Goal: Transaction & Acquisition: Subscribe to service/newsletter

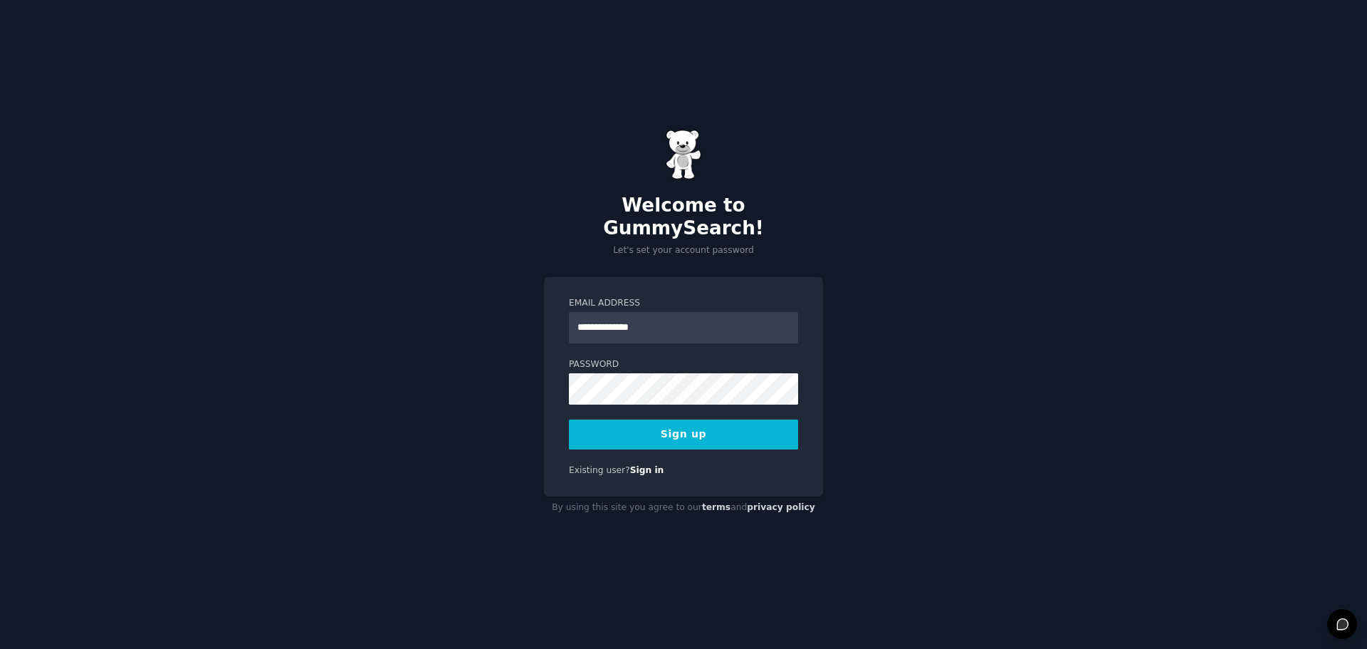
type input "**********"
click at [698, 419] on button "Sign up" at bounding box center [683, 434] width 229 height 30
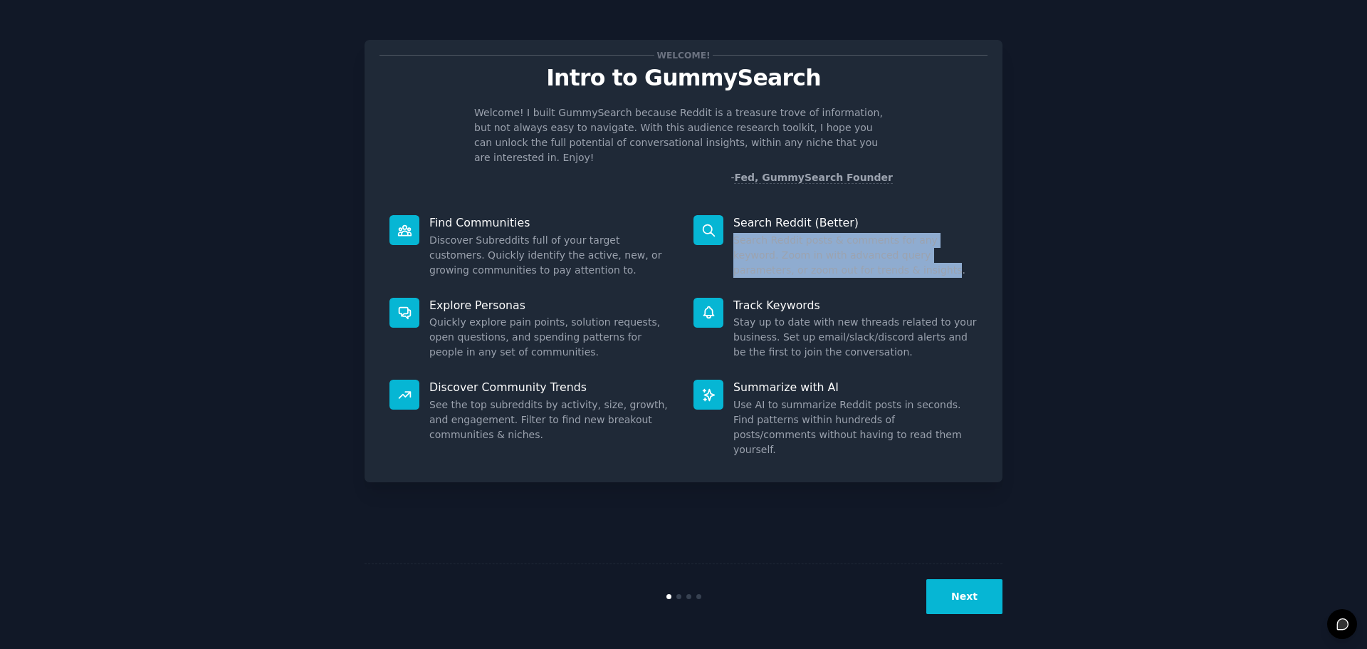
drag, startPoint x: 735, startPoint y: 226, endPoint x: 824, endPoint y: 248, distance: 90.8
click at [824, 248] on dd "Search Reddit posts & comments for any keyword. Zoom in with advanced query par…" at bounding box center [855, 255] width 244 height 45
click at [804, 253] on dd "Search Reddit posts & comments for any keyword. Zoom in with advanced query par…" at bounding box center [855, 255] width 244 height 45
click at [819, 254] on dd "Search Reddit posts & comments for any keyword. Zoom in with advanced query par…" at bounding box center [855, 255] width 244 height 45
click at [785, 255] on dd "Search Reddit posts & comments for any keyword. Zoom in with advanced query par…" at bounding box center [855, 255] width 244 height 45
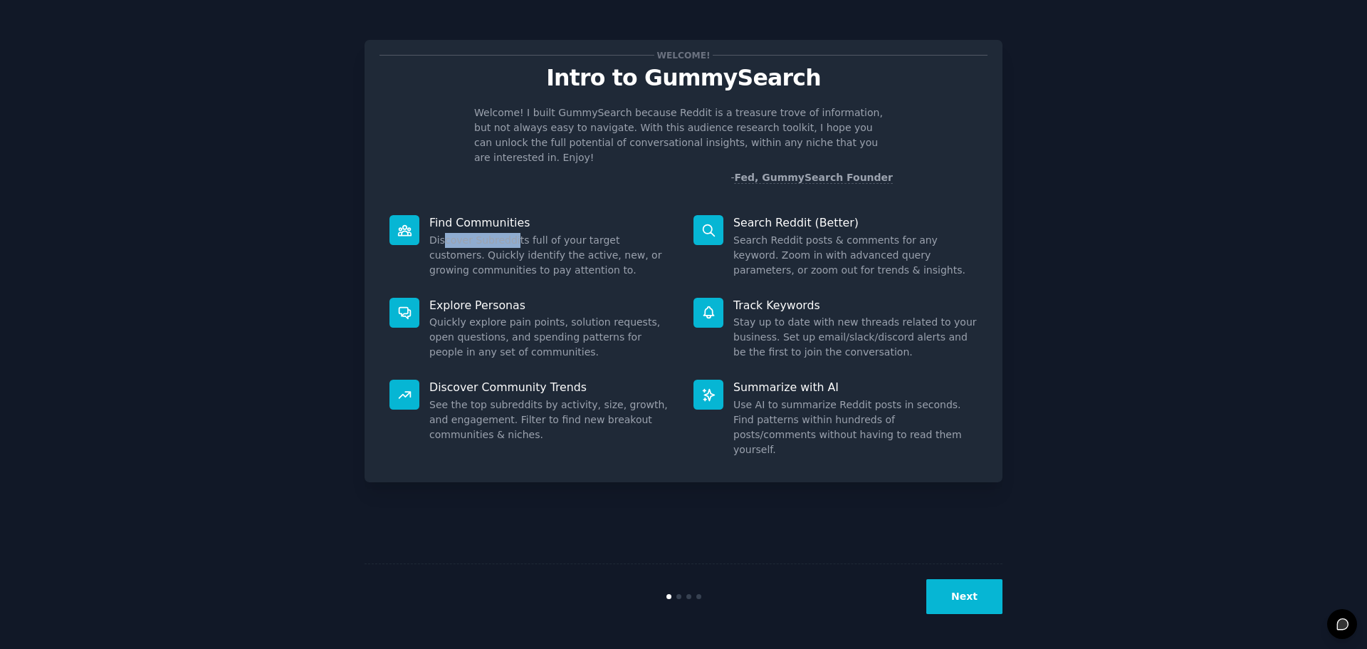
drag, startPoint x: 444, startPoint y: 226, endPoint x: 510, endPoint y: 224, distance: 66.2
click at [510, 233] on dd "Discover Subreddits full of your target customers. Quickly identify the active,…" at bounding box center [551, 255] width 244 height 45
drag, startPoint x: 429, startPoint y: 246, endPoint x: 574, endPoint y: 244, distance: 144.5
click at [574, 244] on dd "Discover Subreddits full of your target customers. Quickly identify the active,…" at bounding box center [551, 255] width 244 height 45
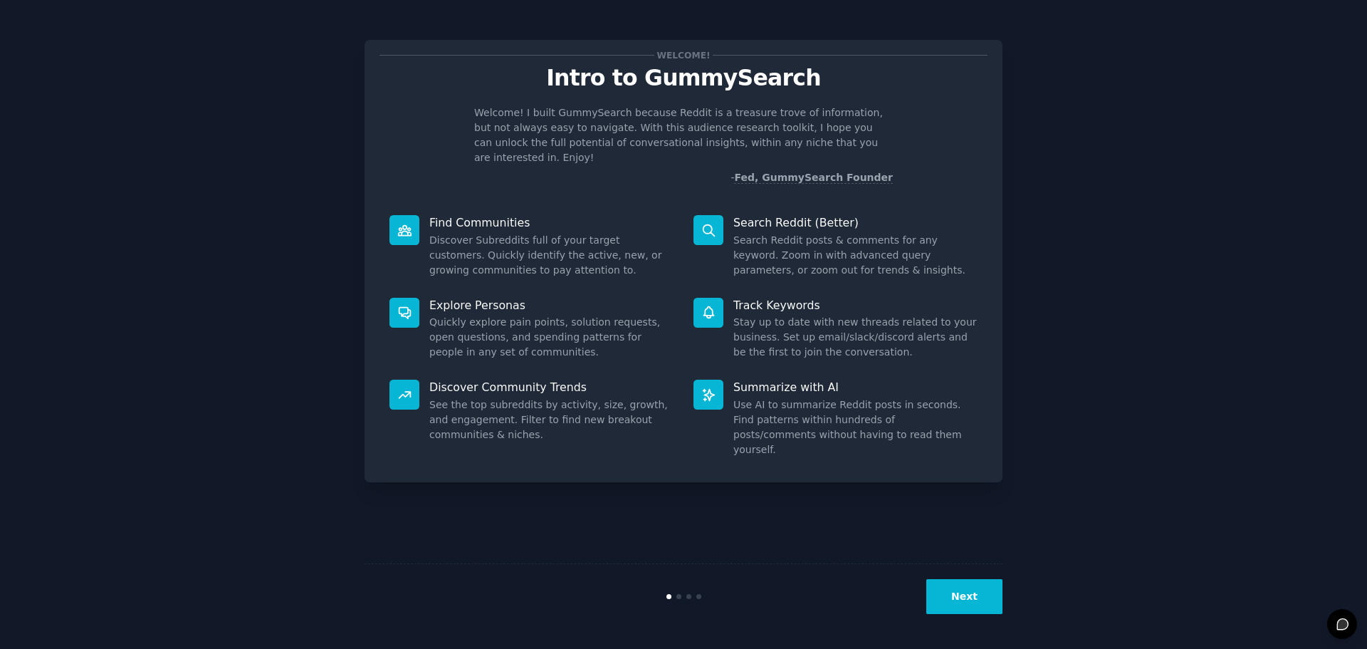
click at [544, 252] on dd "Discover Subreddits full of your target customers. Quickly identify the active,…" at bounding box center [551, 255] width 244 height 45
drag, startPoint x: 509, startPoint y: 210, endPoint x: 518, endPoint y: 210, distance: 9.3
click at [518, 215] on p "Find Communities" at bounding box center [551, 222] width 244 height 15
click at [485, 236] on dd "Discover Subreddits full of your target customers. Quickly identify the active,…" at bounding box center [551, 255] width 244 height 45
click at [985, 592] on button "Next" at bounding box center [964, 596] width 76 height 35
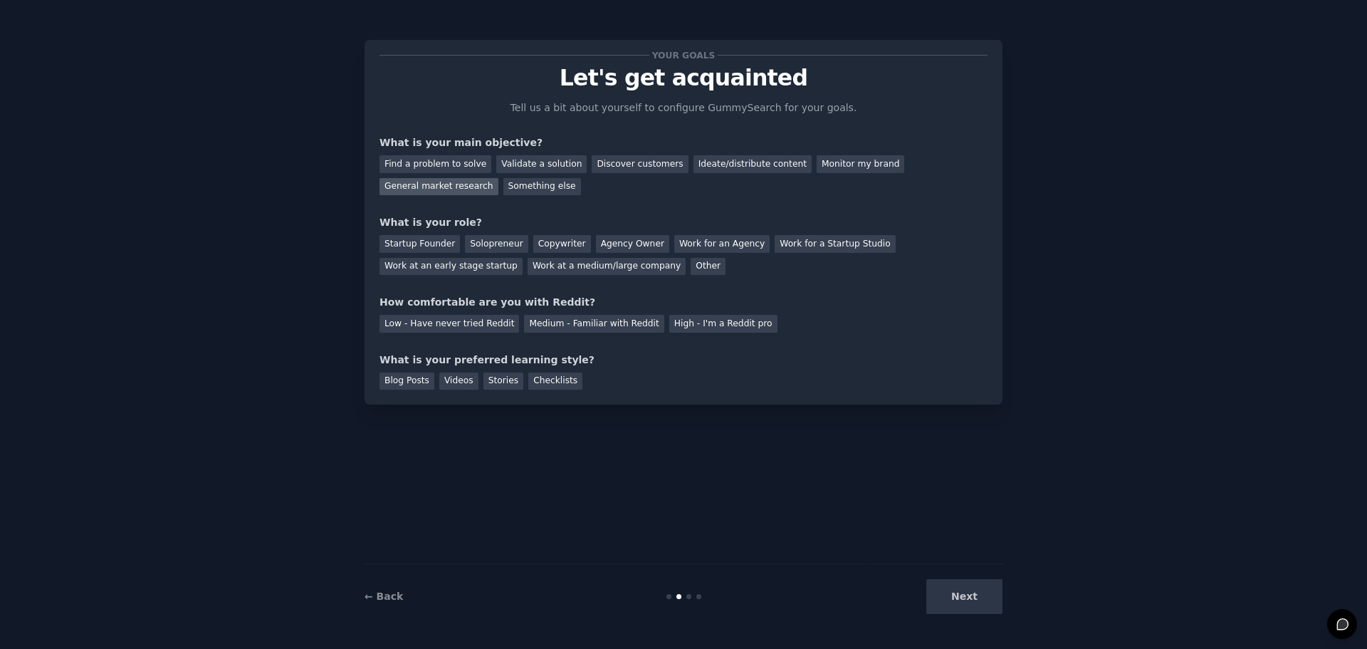
click at [498, 178] on div "General market research" at bounding box center [438, 187] width 119 height 18
click at [414, 243] on div "Startup Founder" at bounding box center [419, 244] width 80 height 18
click at [484, 241] on div "Solopreneur" at bounding box center [496, 244] width 63 height 18
click at [536, 322] on div "Medium - Familiar with Reddit" at bounding box center [594, 324] width 140 height 18
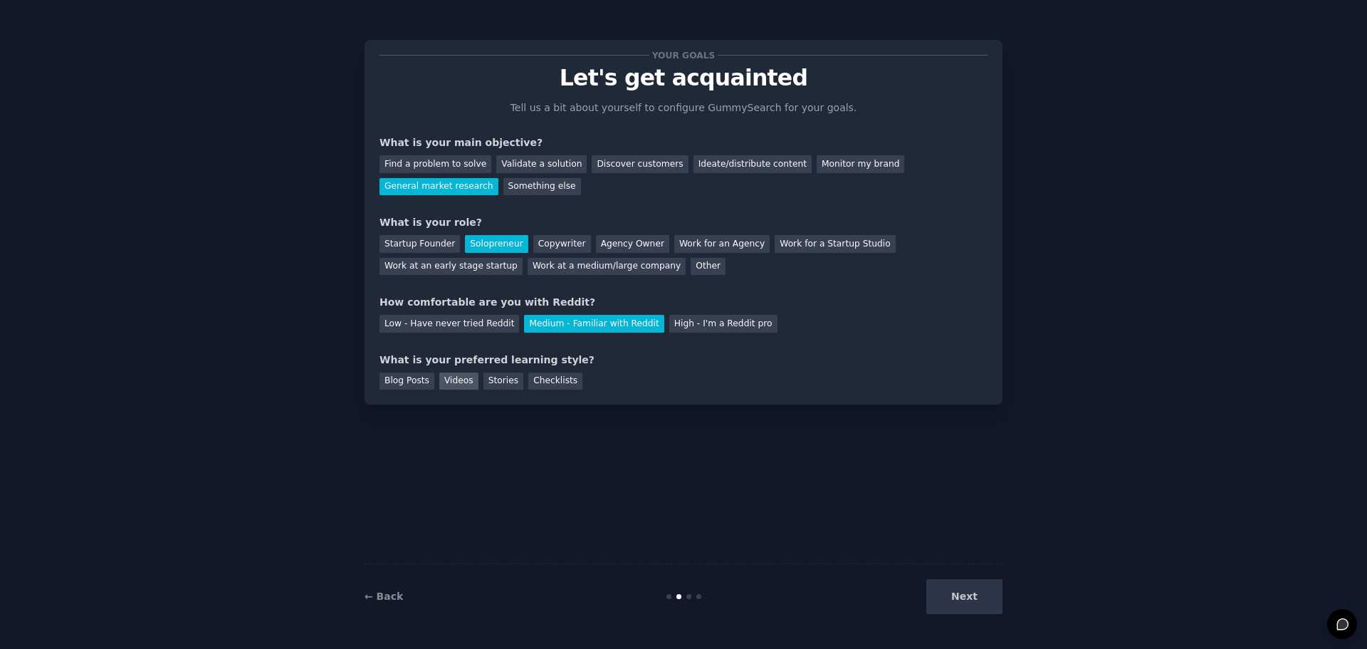
click at [449, 379] on div "Videos" at bounding box center [458, 381] width 39 height 18
click at [544, 380] on div "Checklists" at bounding box center [555, 381] width 54 height 18
click at [976, 590] on button "Next" at bounding box center [964, 596] width 76 height 35
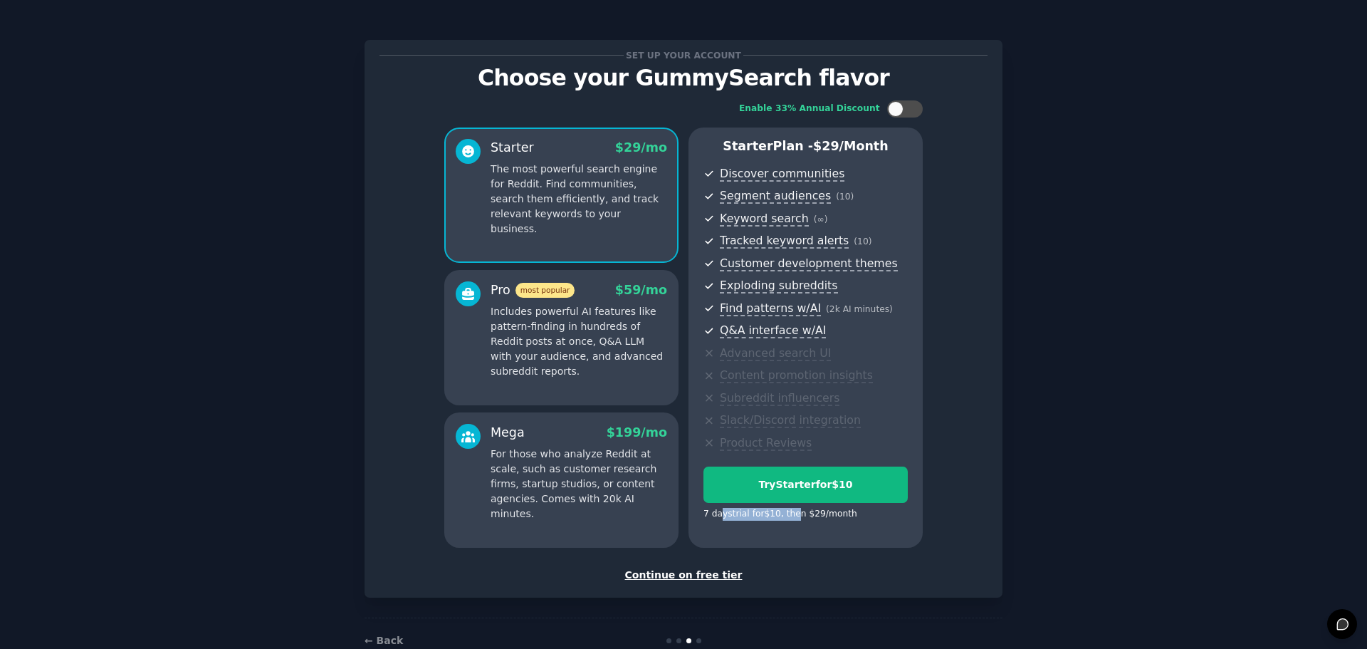
drag, startPoint x: 719, startPoint y: 515, endPoint x: 791, endPoint y: 516, distance: 71.9
click at [791, 516] on div "7 days trial for $10 , then $ 29 /month" at bounding box center [780, 514] width 154 height 13
click at [757, 519] on div "7 days trial for $10 , then $ 29 /month" at bounding box center [780, 514] width 154 height 13
drag, startPoint x: 770, startPoint y: 515, endPoint x: 806, endPoint y: 515, distance: 35.6
click at [806, 515] on div "7 days trial for $10 , then $ 29 /month" at bounding box center [780, 514] width 154 height 13
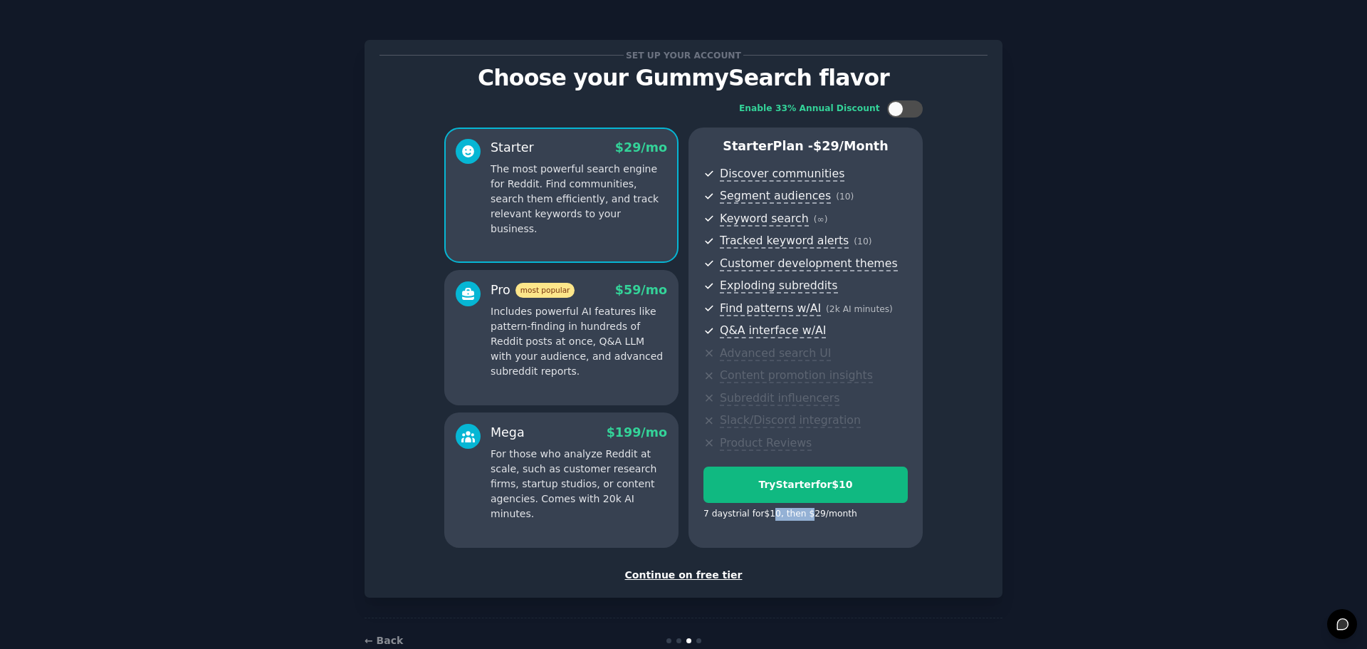
click at [771, 522] on div "7 days trial for $10 , then $ 29 /month" at bounding box center [805, 515] width 204 height 25
drag, startPoint x: 806, startPoint y: 515, endPoint x: 839, endPoint y: 515, distance: 33.5
click at [839, 515] on div "7 days trial for $10 , then $ 29 /month" at bounding box center [780, 514] width 154 height 13
click at [834, 515] on div "7 days trial for $10 , then $ 29 /month" at bounding box center [780, 514] width 154 height 13
click at [906, 103] on div at bounding box center [905, 108] width 36 height 17
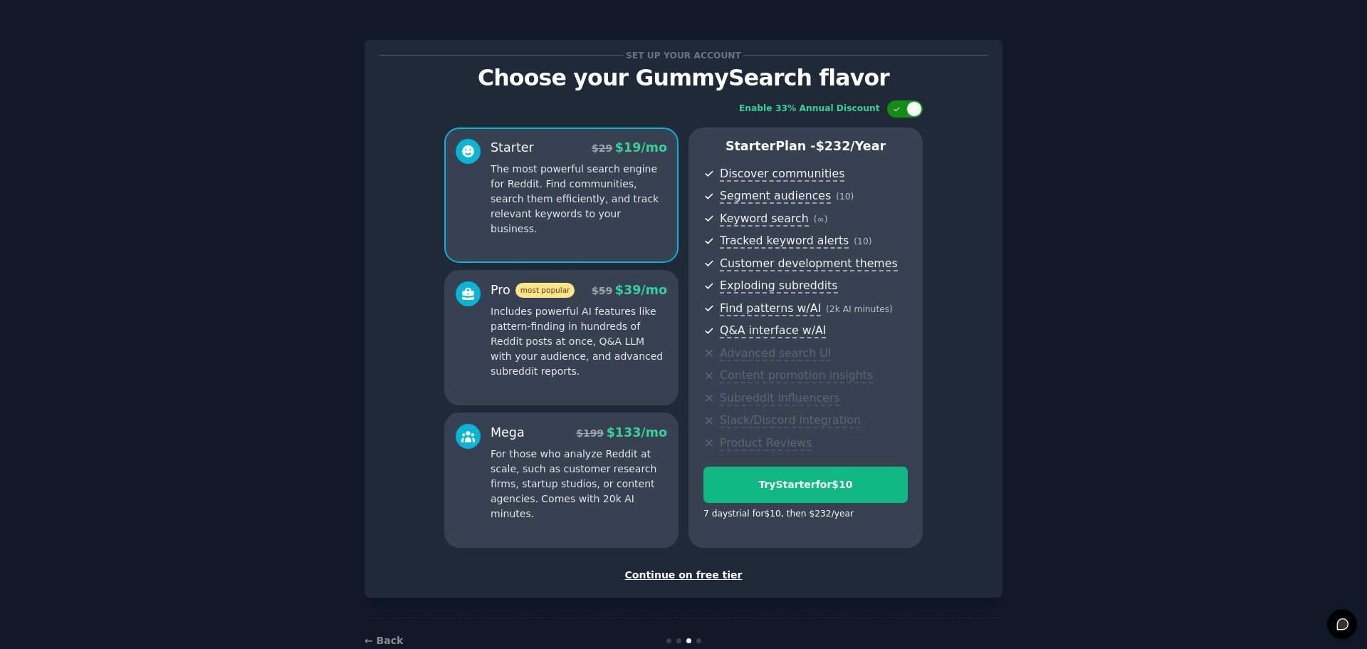
click at [906, 103] on div at bounding box center [905, 108] width 36 height 17
checkbox input "false"
